Goal: Navigation & Orientation: Find specific page/section

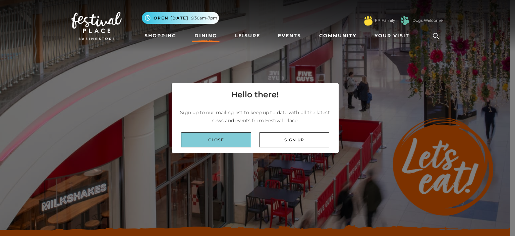
click at [229, 138] on link "Close" at bounding box center [216, 139] width 70 height 15
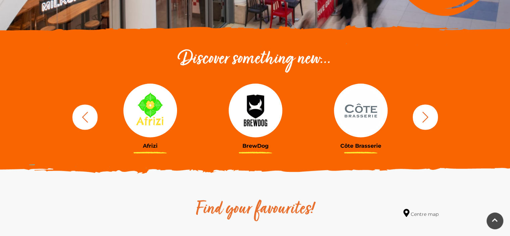
scroll to position [201, 0]
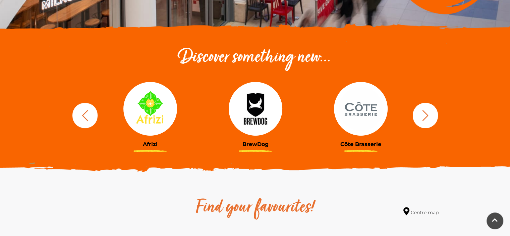
click at [430, 117] on icon "button" at bounding box center [425, 115] width 12 height 12
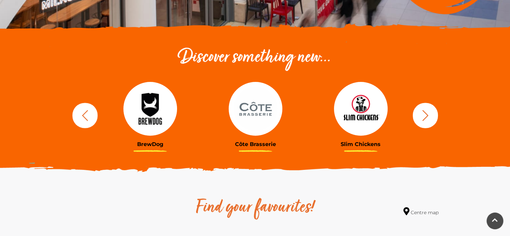
click at [430, 117] on icon "button" at bounding box center [425, 115] width 12 height 12
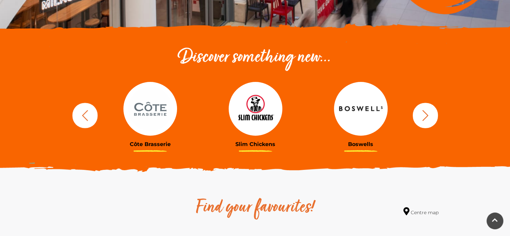
click at [430, 117] on icon "button" at bounding box center [425, 115] width 12 height 12
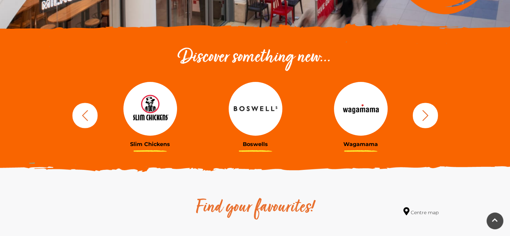
click at [426, 117] on icon "button" at bounding box center [425, 115] width 12 height 12
click at [428, 116] on icon "button" at bounding box center [425, 115] width 12 height 12
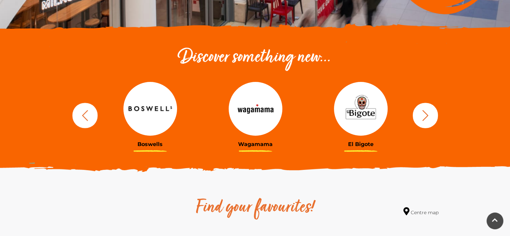
click at [425, 115] on icon "button" at bounding box center [425, 115] width 12 height 12
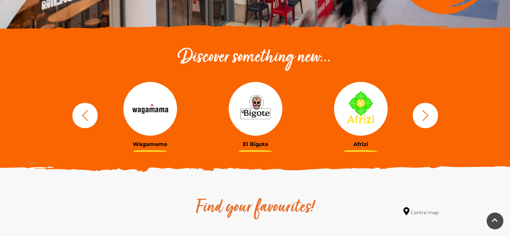
click at [425, 115] on icon "button" at bounding box center [425, 115] width 12 height 12
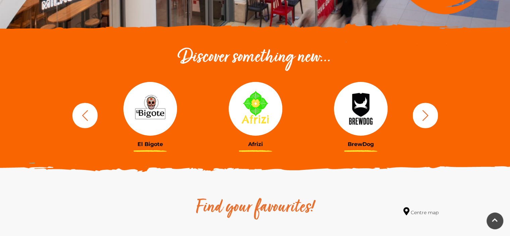
click at [425, 115] on icon "button" at bounding box center [425, 115] width 12 height 12
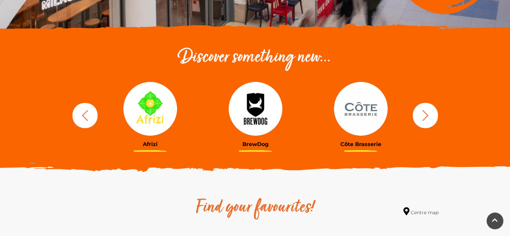
click at [425, 115] on icon "button" at bounding box center [425, 115] width 12 height 12
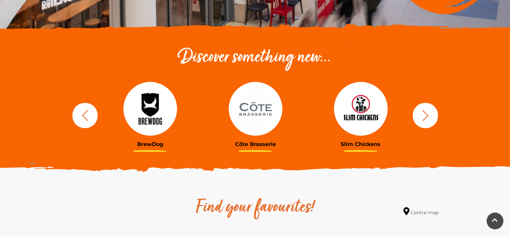
click at [425, 116] on icon "button" at bounding box center [425, 115] width 12 height 12
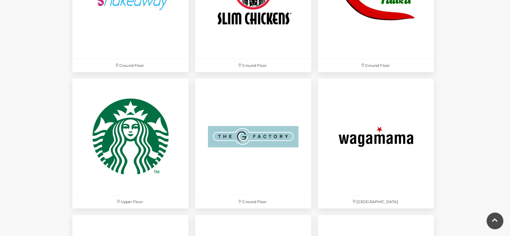
scroll to position [1896, 0]
